Goal: Task Accomplishment & Management: Use online tool/utility

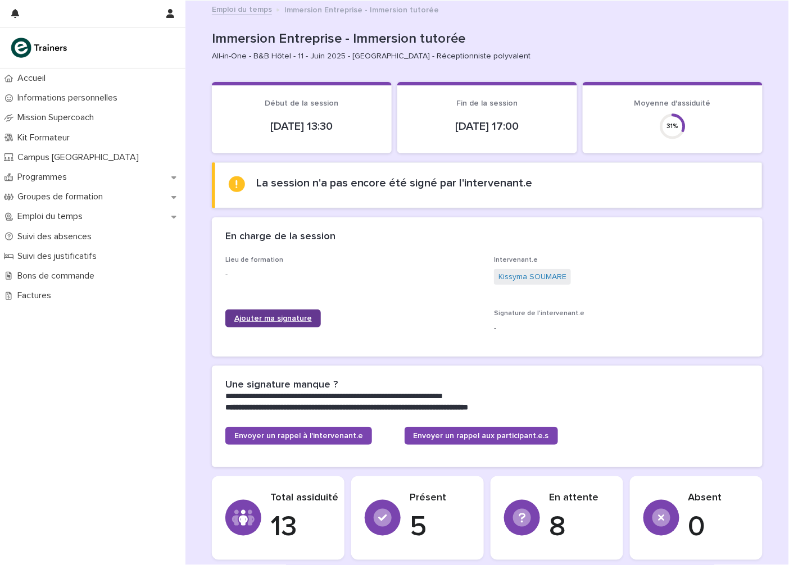
click at [284, 321] on span "Ajouter ma signature" at bounding box center [273, 319] width 78 height 8
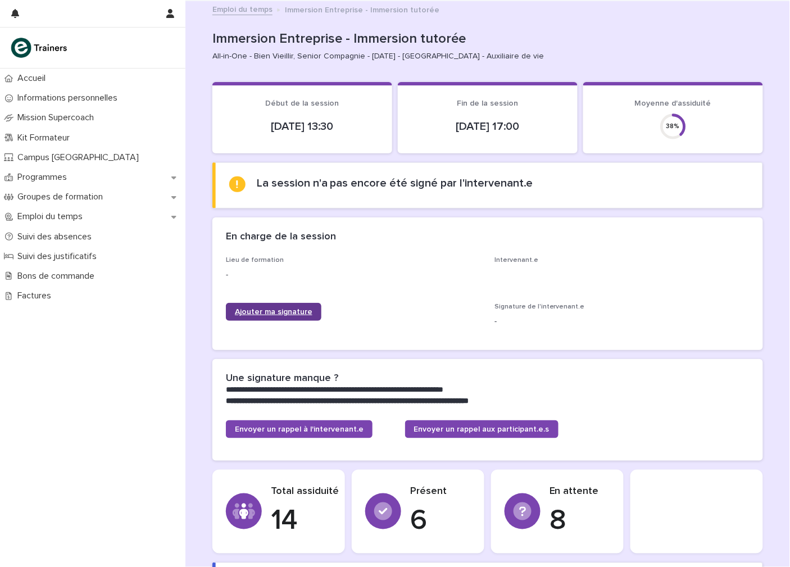
click at [298, 306] on link "Ajouter ma signature" at bounding box center [273, 312] width 95 height 18
